Goal: Task Accomplishment & Management: Use online tool/utility

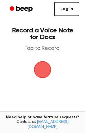
click at [40, 64] on span "button" at bounding box center [42, 69] width 17 height 17
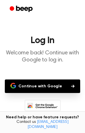
click at [47, 83] on button "Continue with Google" at bounding box center [42, 86] width 75 height 14
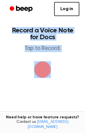
drag, startPoint x: -229, startPoint y: -25, endPoint x: -291, endPoint y: -61, distance: 71.6
click at [0, 0] on html "Log in Create Account Record a Voice Note for Docs Tap to Record. Tired of copy…" at bounding box center [42, 95] width 85 height 190
click at [35, 67] on span "button" at bounding box center [42, 70] width 16 height 16
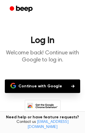
click at [55, 85] on button "Continue with Google" at bounding box center [42, 86] width 75 height 14
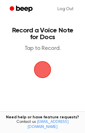
click at [39, 68] on span "button" at bounding box center [42, 70] width 16 height 16
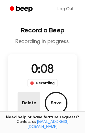
click at [26, 109] on button "Delete" at bounding box center [28, 103] width 23 height 23
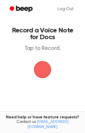
click at [45, 69] on span "button" at bounding box center [42, 70] width 16 height 16
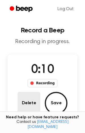
click at [27, 101] on button "Delete" at bounding box center [28, 103] width 23 height 23
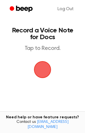
click at [37, 62] on span "button" at bounding box center [42, 70] width 16 height 16
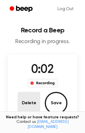
click at [30, 92] on button "Delete" at bounding box center [28, 103] width 23 height 23
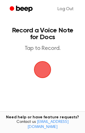
click at [40, 70] on span "button" at bounding box center [42, 70] width 16 height 16
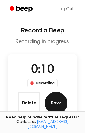
click at [57, 99] on button "Save" at bounding box center [56, 103] width 23 height 23
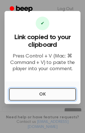
click at [56, 95] on button "OK" at bounding box center [42, 94] width 66 height 12
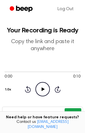
click at [70, 114] on button "Copy" at bounding box center [72, 113] width 17 height 10
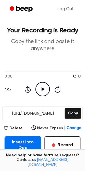
click at [38, 91] on icon "Play Audio" at bounding box center [42, 89] width 14 height 14
